Goal: Information Seeking & Learning: Compare options

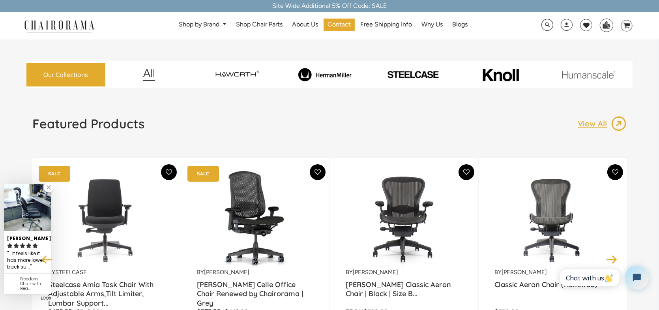
click at [399, 73] on img at bounding box center [413, 75] width 85 height 10
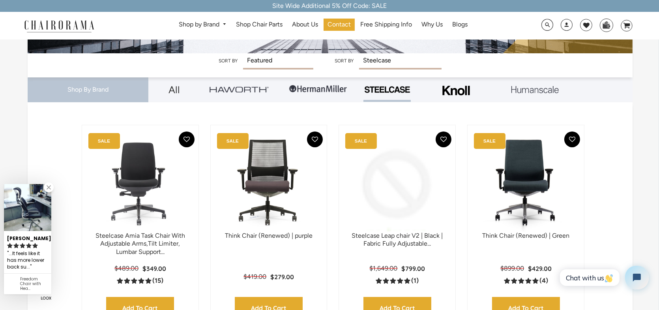
scroll to position [197, 0]
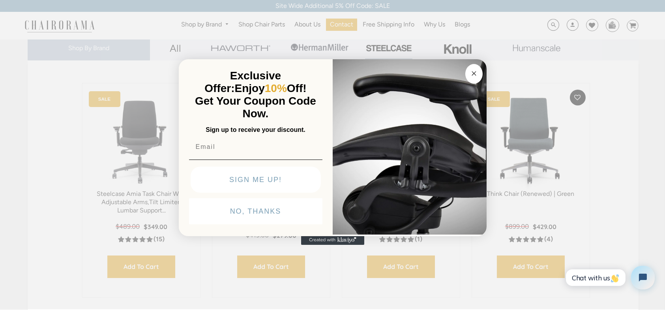
click at [477, 74] on circle "Close dialog" at bounding box center [474, 73] width 9 height 9
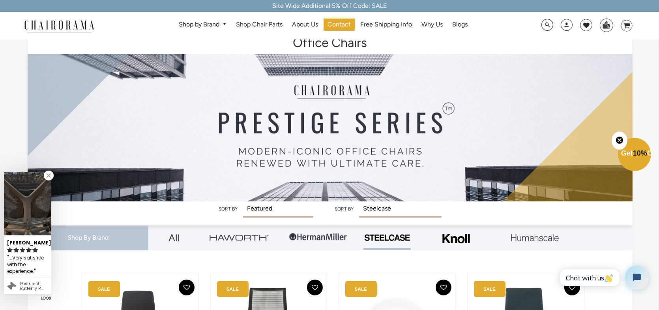
scroll to position [0, 0]
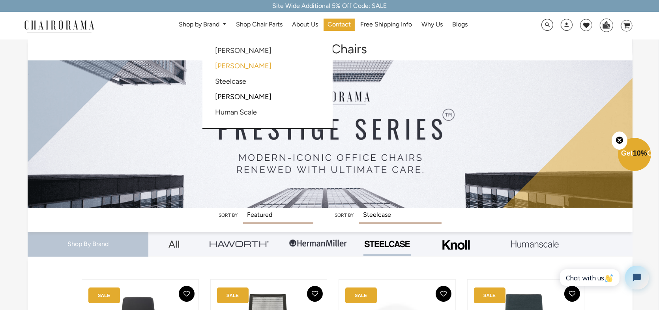
click at [217, 66] on link "[PERSON_NAME]" at bounding box center [243, 66] width 56 height 9
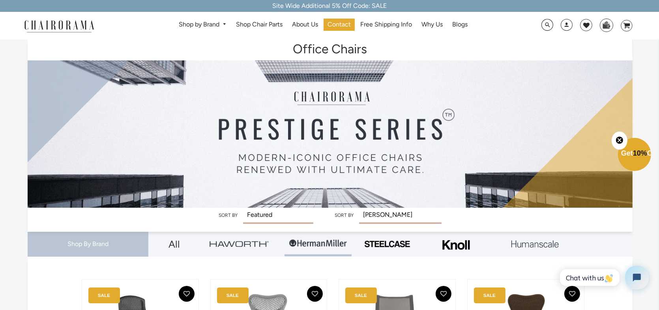
click at [522, 244] on img at bounding box center [535, 243] width 47 height 7
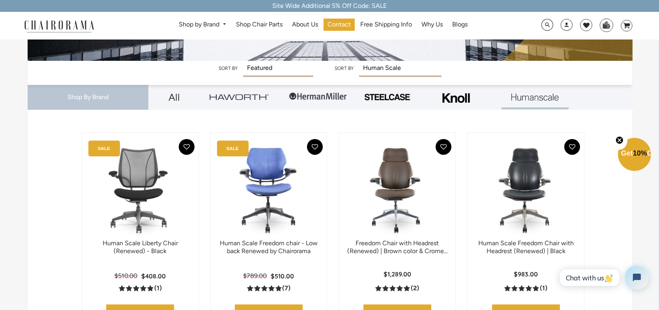
scroll to position [39, 0]
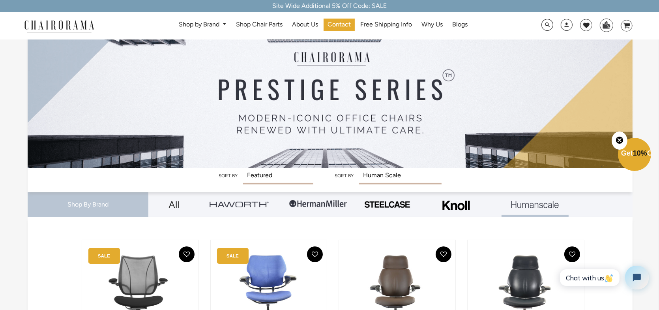
click at [246, 210] on link at bounding box center [239, 204] width 67 height 24
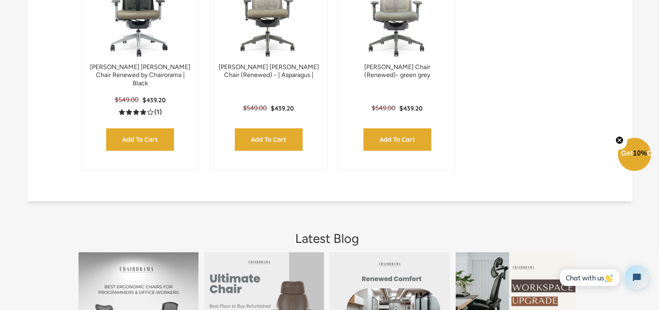
scroll to position [670, 0]
